Goal: Transaction & Acquisition: Download file/media

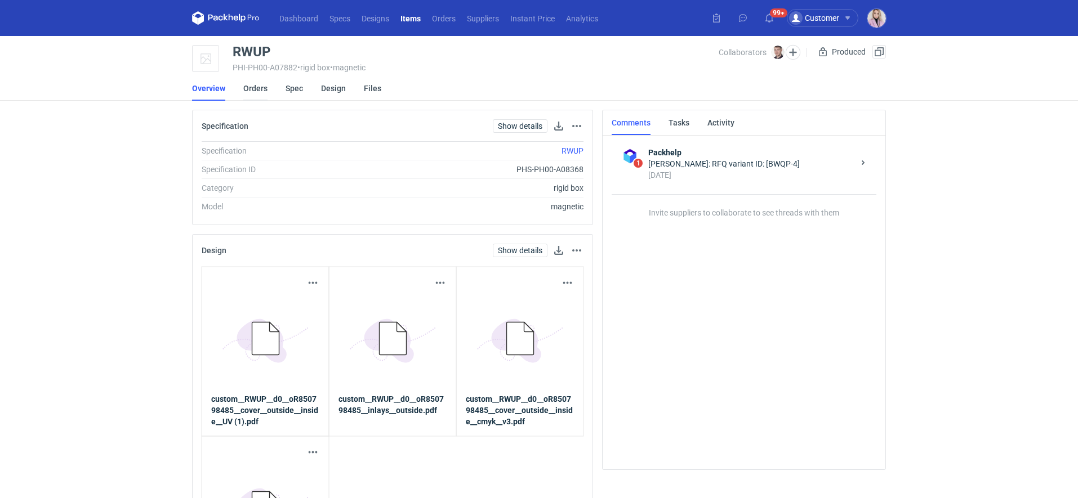
click at [256, 90] on link "Orders" at bounding box center [255, 88] width 24 height 25
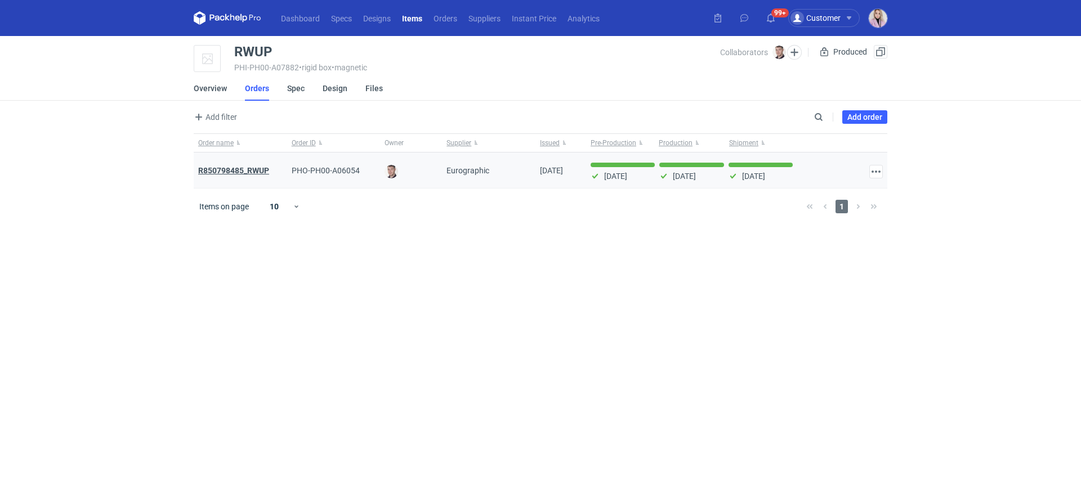
click at [234, 167] on strong "R850798485_RWUP" at bounding box center [233, 170] width 71 height 9
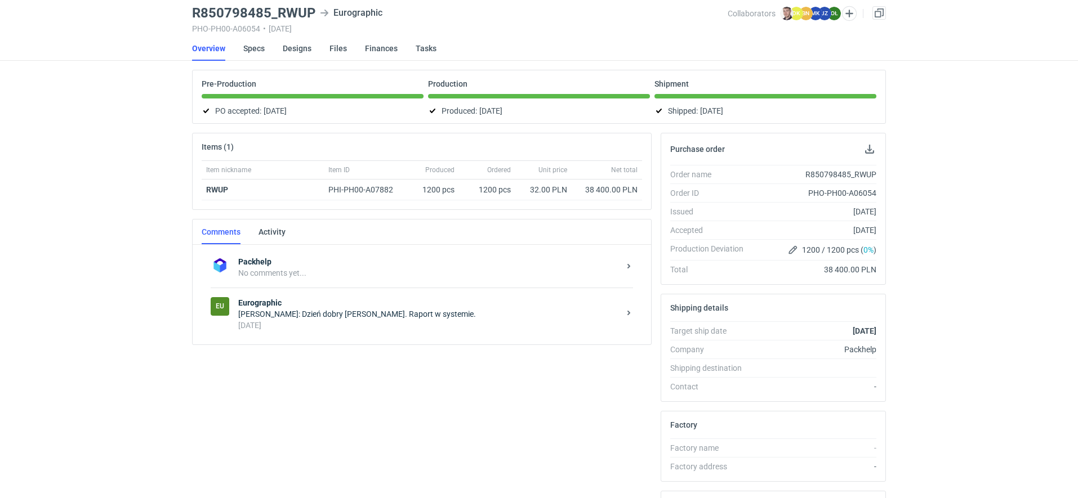
click at [326, 320] on div "[DATE]" at bounding box center [428, 325] width 381 height 11
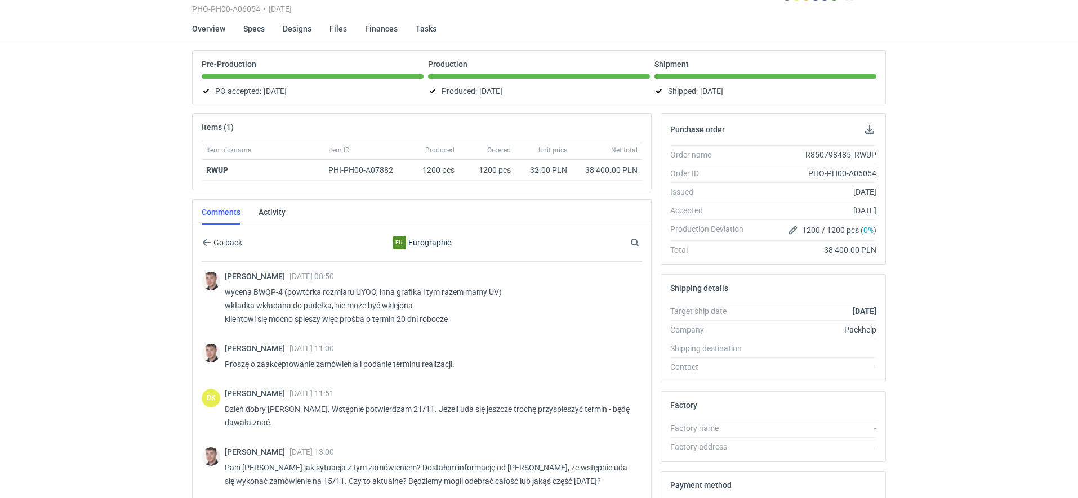
scroll to position [79, 0]
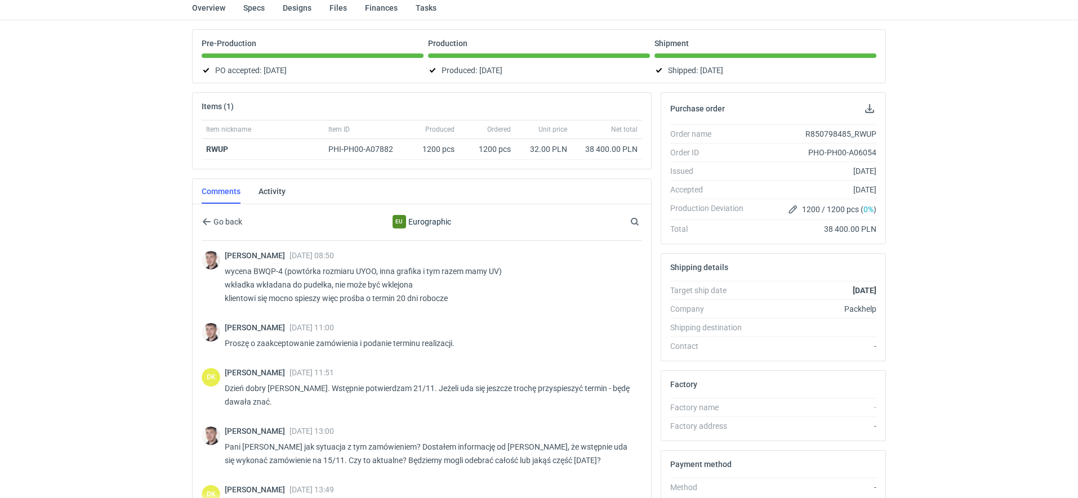
click at [362, 271] on p "wycena BWQP-4 (powtórka rozmiaru UYOO, inna grafika i tym razem mamy UV) wkładk…" at bounding box center [429, 285] width 408 height 41
copy p "UYOO"
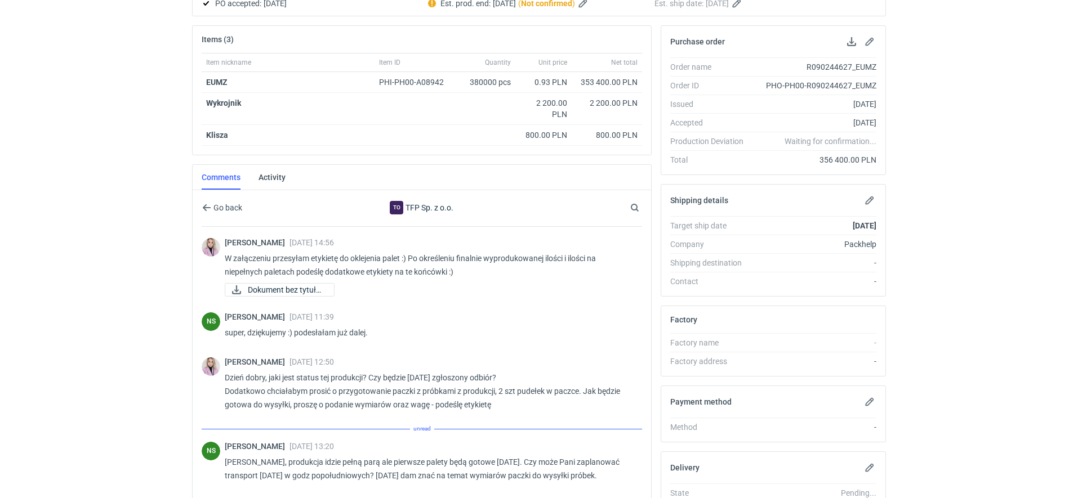
scroll to position [454, 0]
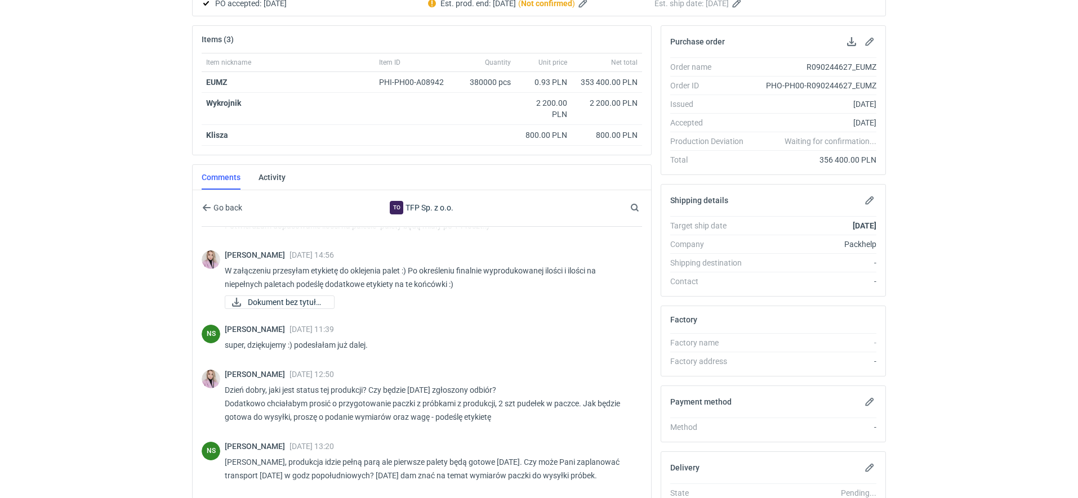
click at [114, 282] on div "Dashboard Specs Designs Items Orders Suppliers Instant Price Analytics 99+ 99+ …" at bounding box center [539, 103] width 1078 height 498
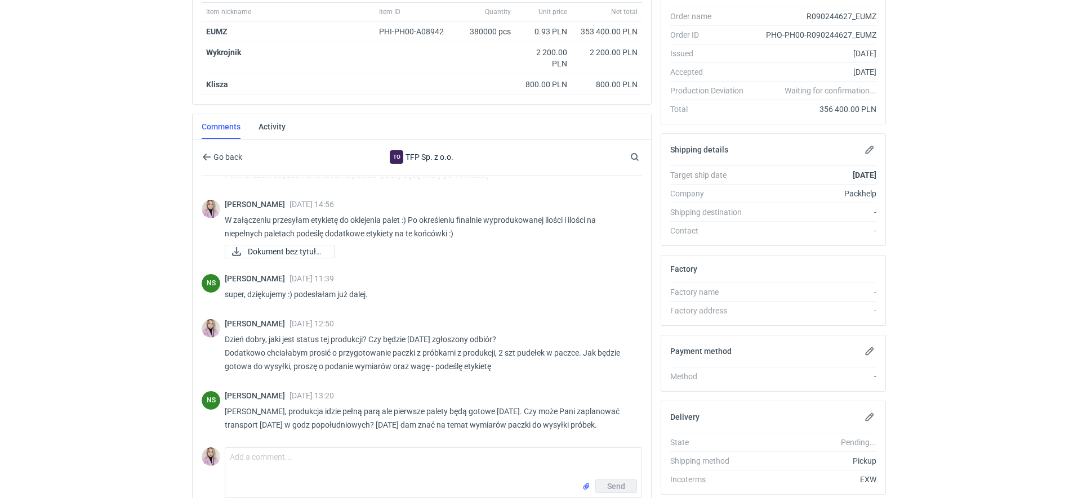
scroll to position [0, 0]
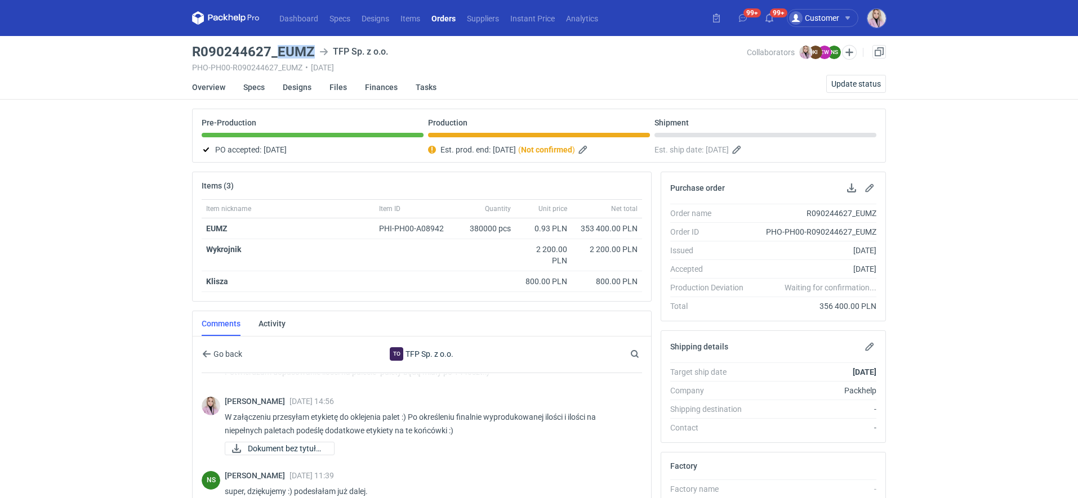
drag, startPoint x: 312, startPoint y: 50, endPoint x: 279, endPoint y: 53, distance: 33.4
click at [279, 53] on h3 "R090244627_EUMZ" at bounding box center [253, 52] width 123 height 14
copy h3 "EUMZ"
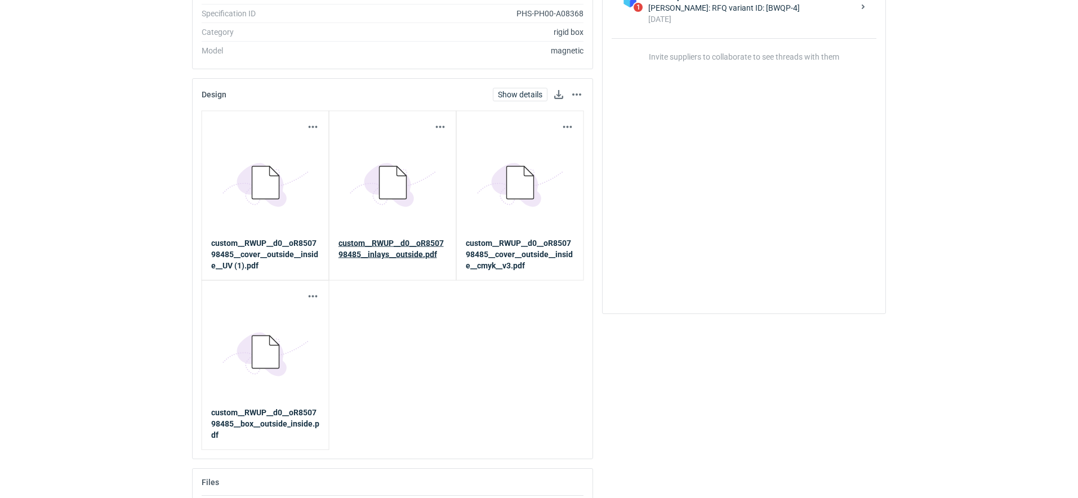
scroll to position [158, 0]
click at [438, 122] on button "button" at bounding box center [441, 126] width 14 height 14
click at [399, 155] on link "Download design part" at bounding box center [391, 150] width 104 height 18
click at [434, 126] on button "button" at bounding box center [441, 126] width 14 height 14
click at [409, 149] on link "Download design part" at bounding box center [391, 150] width 104 height 18
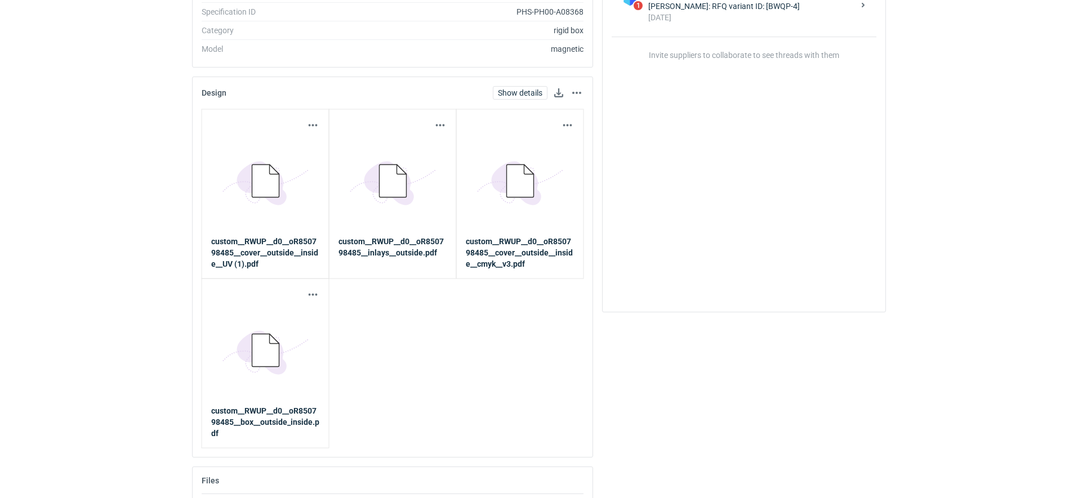
click at [628, 300] on div "1 Packhelp Maciej Sikora: RFQ variant ID: [BWQP-4] 10 months ago Invite supplie…" at bounding box center [744, 139] width 265 height 327
click at [315, 121] on button "button" at bounding box center [313, 126] width 14 height 14
click at [277, 152] on link "Download design part" at bounding box center [263, 150] width 104 height 18
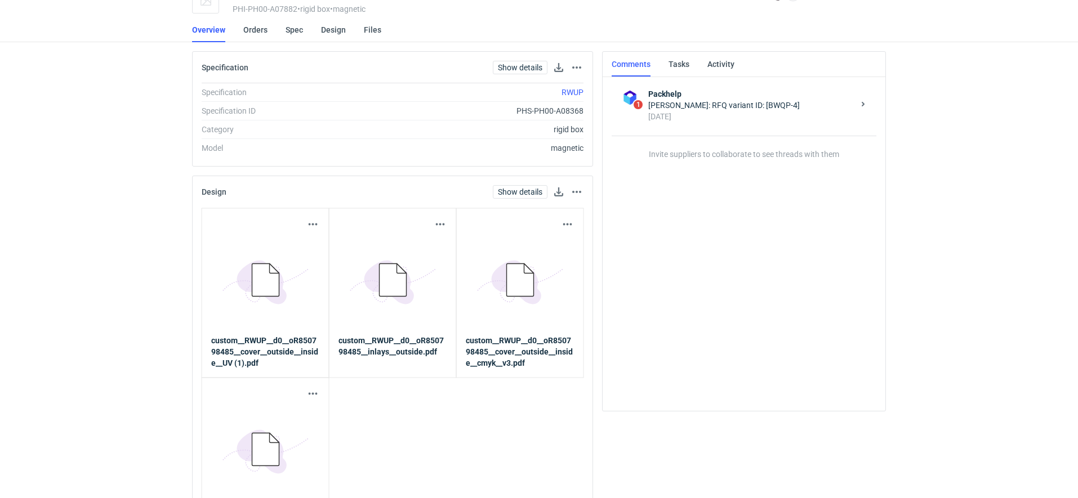
scroll to position [66, 0]
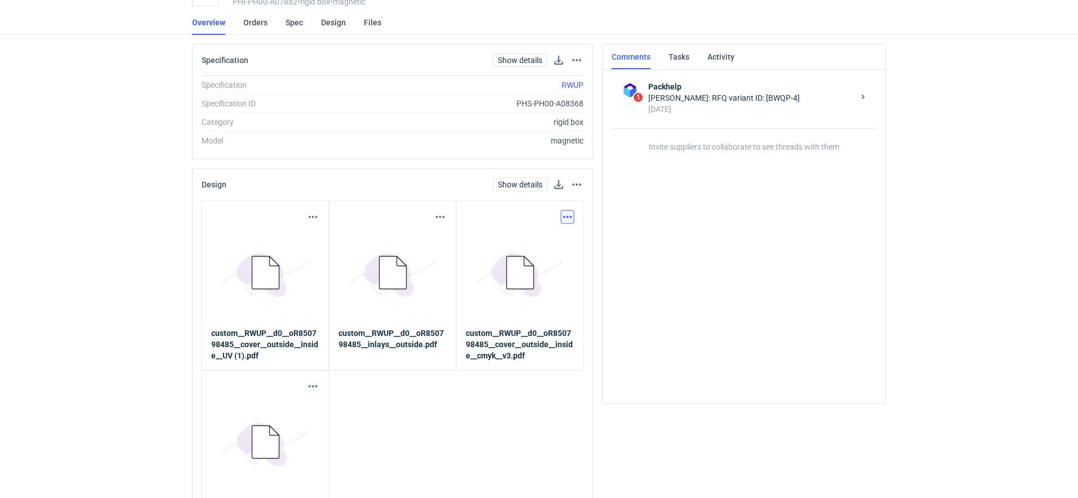
click at [567, 216] on button "button" at bounding box center [568, 218] width 14 height 14
click at [507, 242] on link "Download design part" at bounding box center [518, 242] width 104 height 18
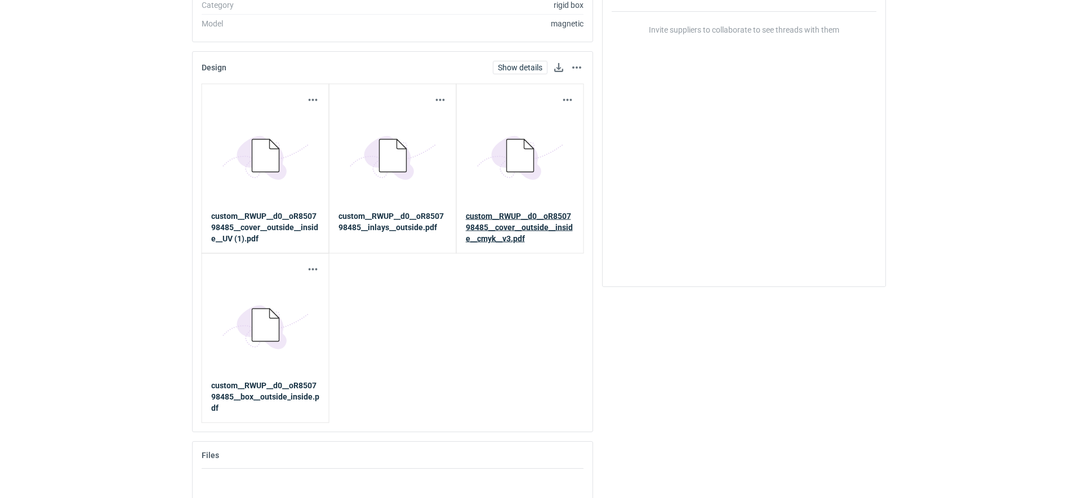
scroll to position [188, 0]
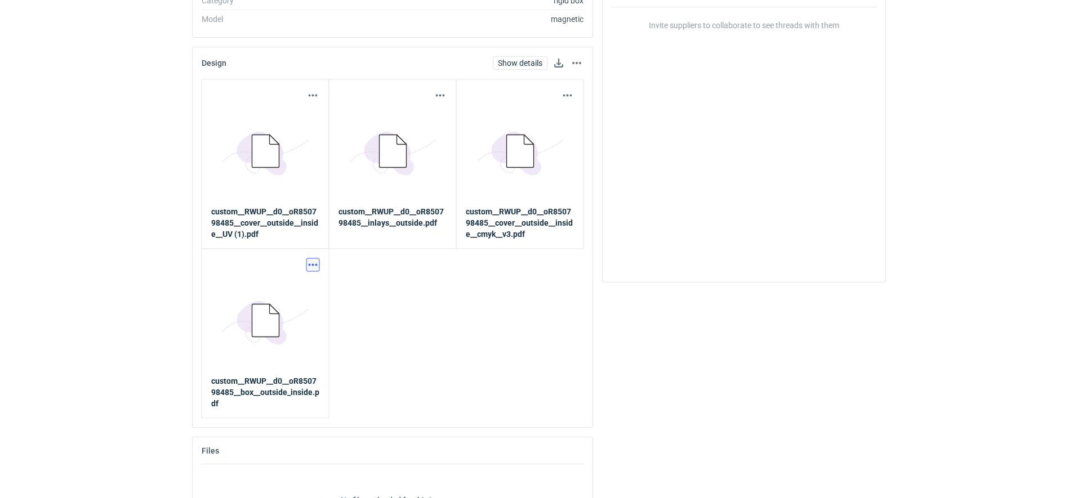
click at [313, 260] on button "button" at bounding box center [313, 265] width 14 height 14
click at [260, 287] on link "Download design part" at bounding box center [263, 289] width 104 height 18
